Goal: Entertainment & Leisure: Consume media (video, audio)

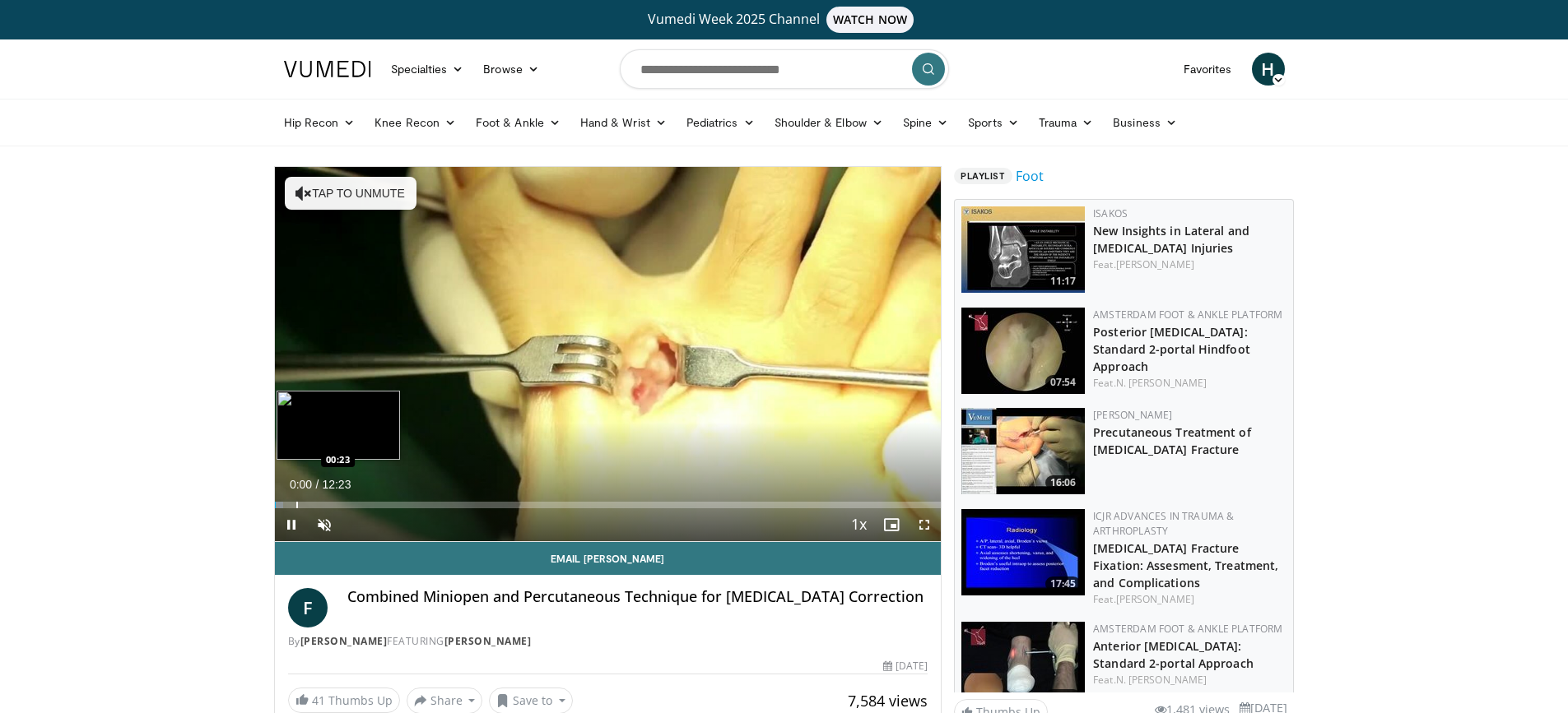
click at [298, 503] on div "Progress Bar" at bounding box center [297, 505] width 2 height 6
click at [356, 507] on div "Progress Bar" at bounding box center [357, 505] width 2 height 6
click at [331, 523] on span "Video Player" at bounding box center [324, 524] width 33 height 33
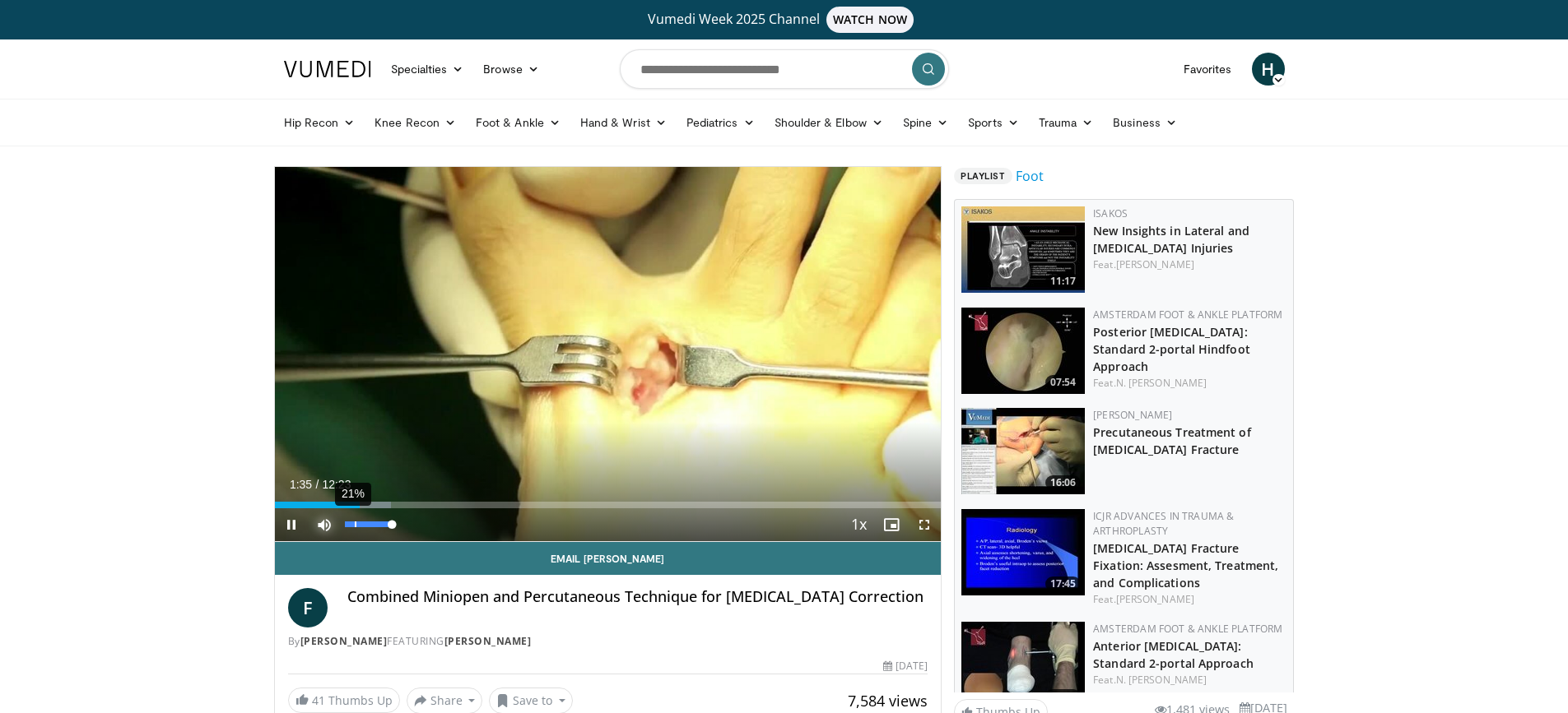
click at [355, 524] on div "21%" at bounding box center [368, 524] width 47 height 5
click at [379, 502] on div "Progress Bar" at bounding box center [380, 505] width 2 height 6
click at [372, 504] on video-js "**********" at bounding box center [608, 354] width 667 height 375
click at [365, 507] on div "Progress Bar" at bounding box center [366, 505] width 2 height 6
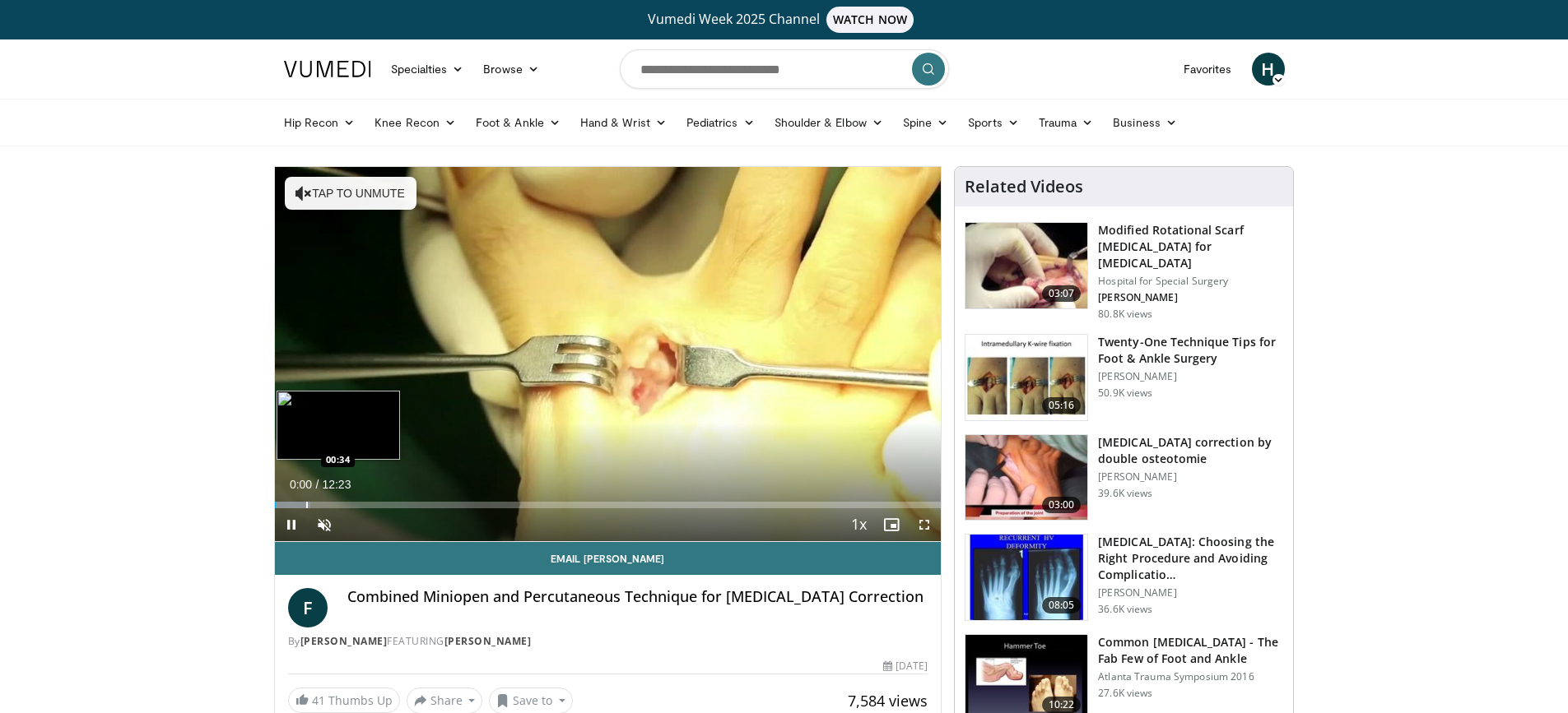
drag, startPoint x: 306, startPoint y: 505, endPoint x: 334, endPoint y: 502, distance: 28.2
click at [307, 504] on div "Progress Bar" at bounding box center [307, 505] width 2 height 6
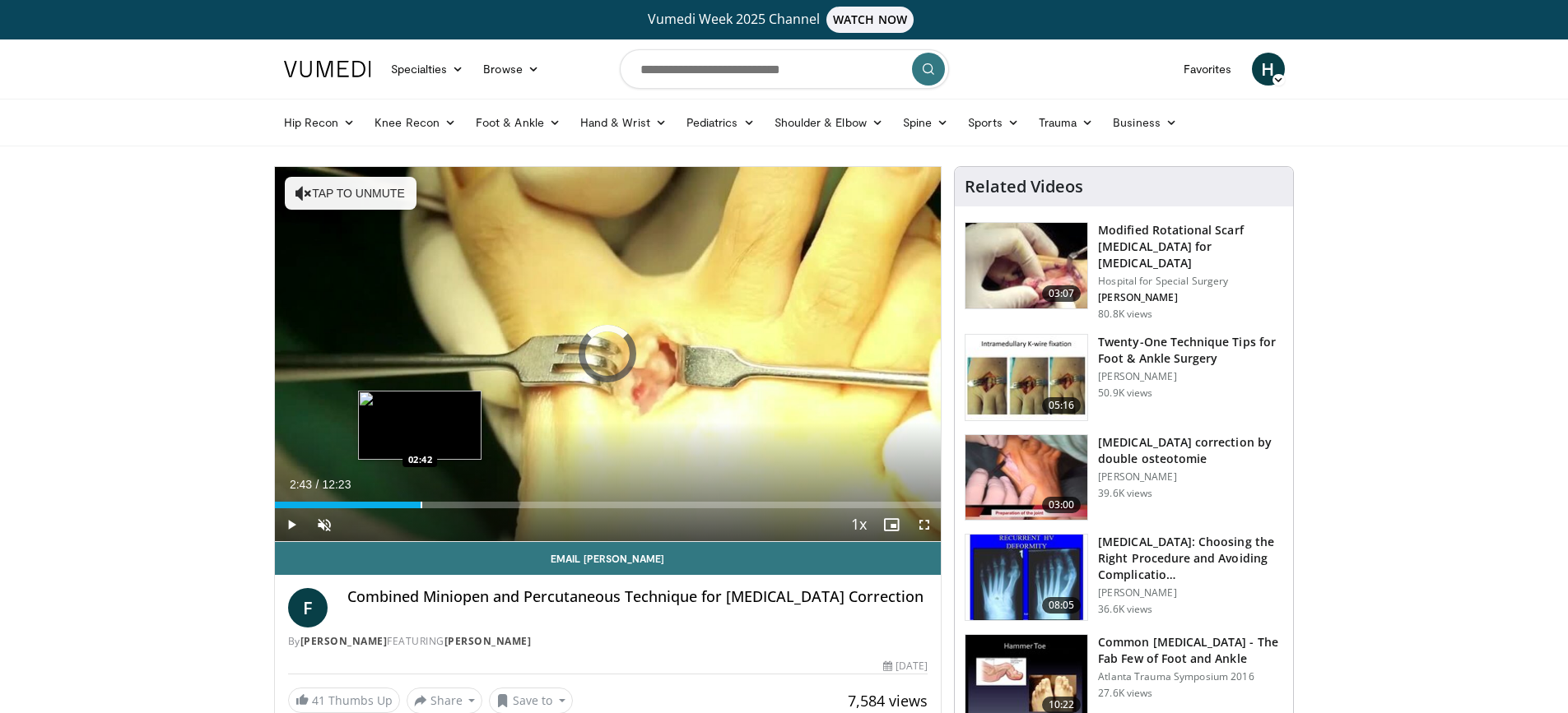
click at [420, 506] on div "Progress Bar" at bounding box center [421, 505] width 2 height 6
click at [383, 504] on div "Progress Bar" at bounding box center [384, 505] width 2 height 6
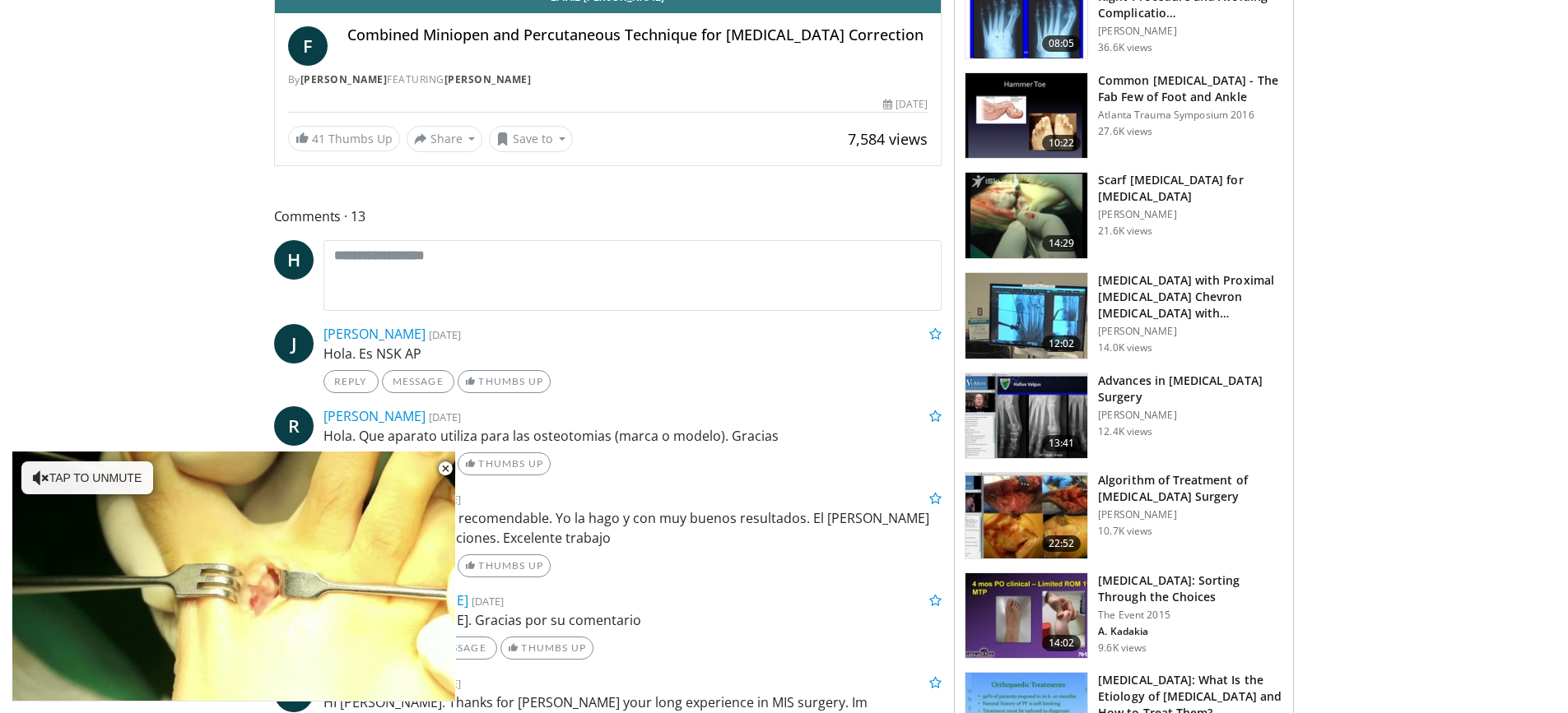
scroll to position [576, 0]
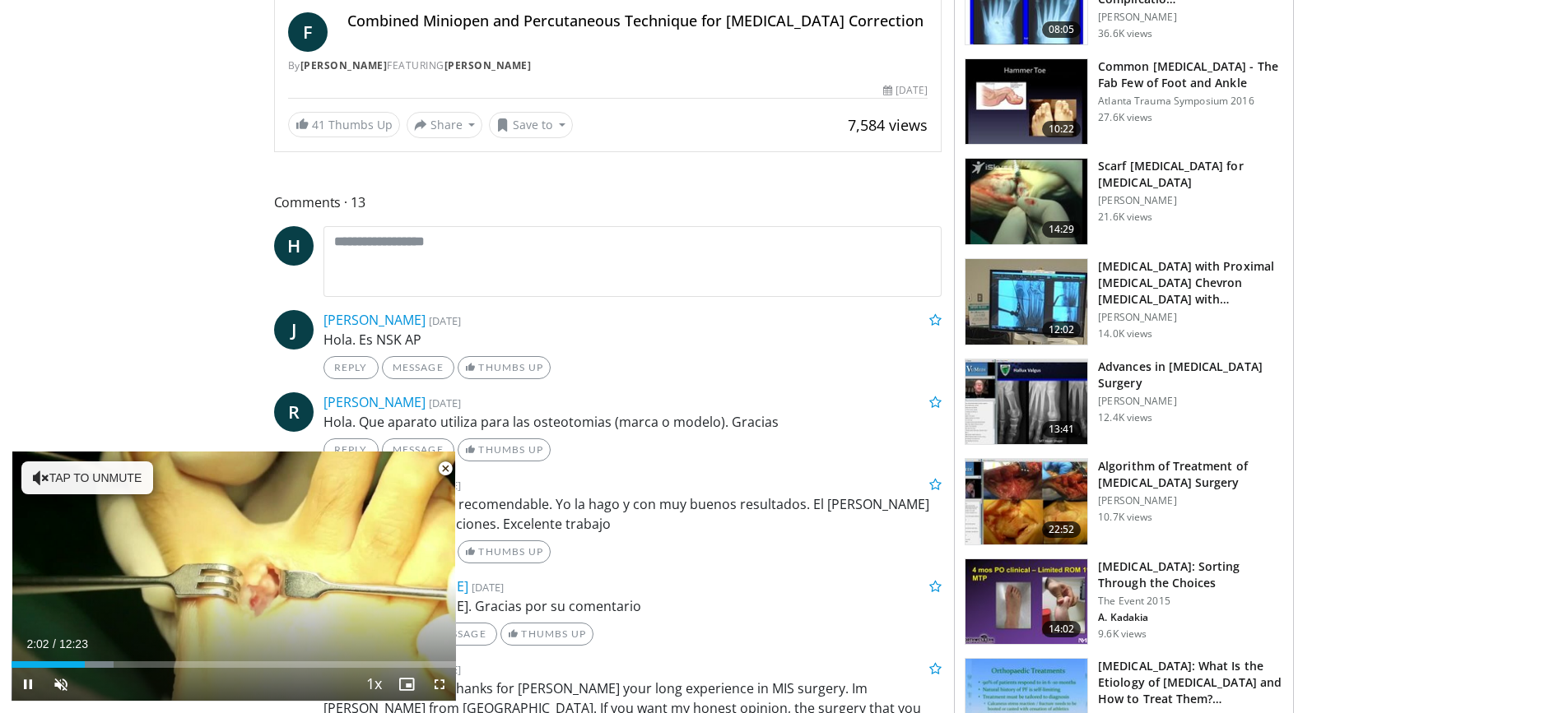
drag, startPoint x: 441, startPoint y: 466, endPoint x: 431, endPoint y: 322, distance: 144.3
click at [441, 465] on span "Video Player" at bounding box center [445, 468] width 33 height 33
